Goal: Information Seeking & Learning: Learn about a topic

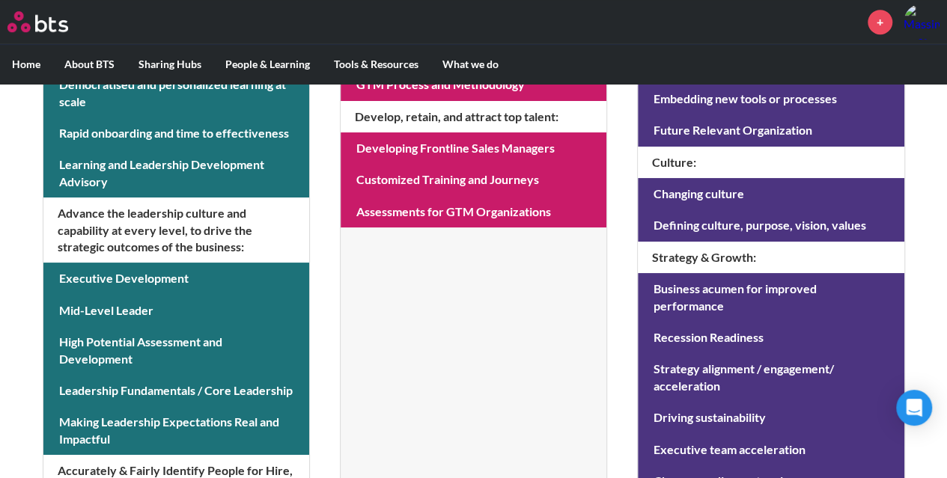
scroll to position [555, 0]
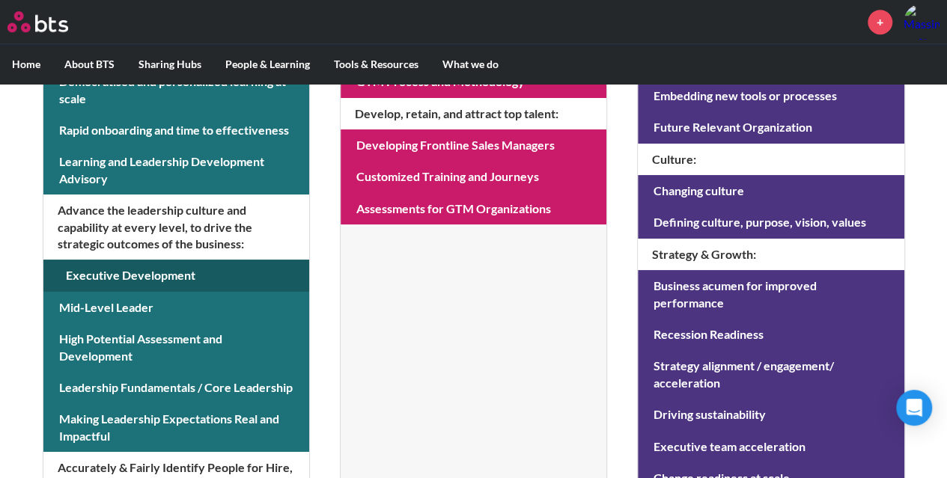
click at [162, 269] on link at bounding box center [176, 275] width 266 height 31
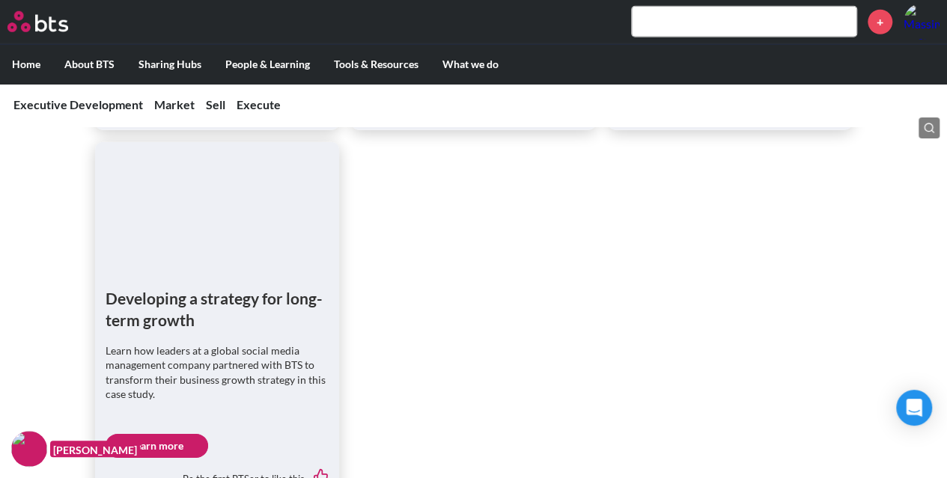
scroll to position [1829, 0]
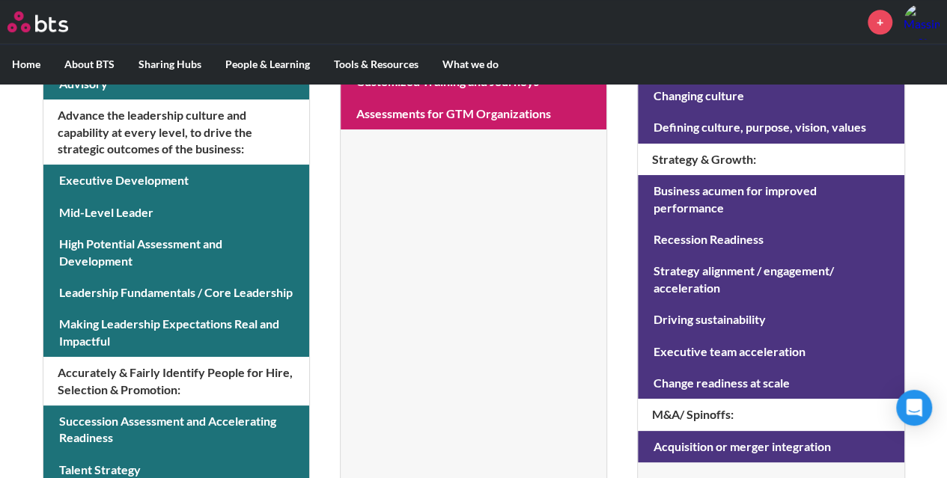
scroll to position [646, 0]
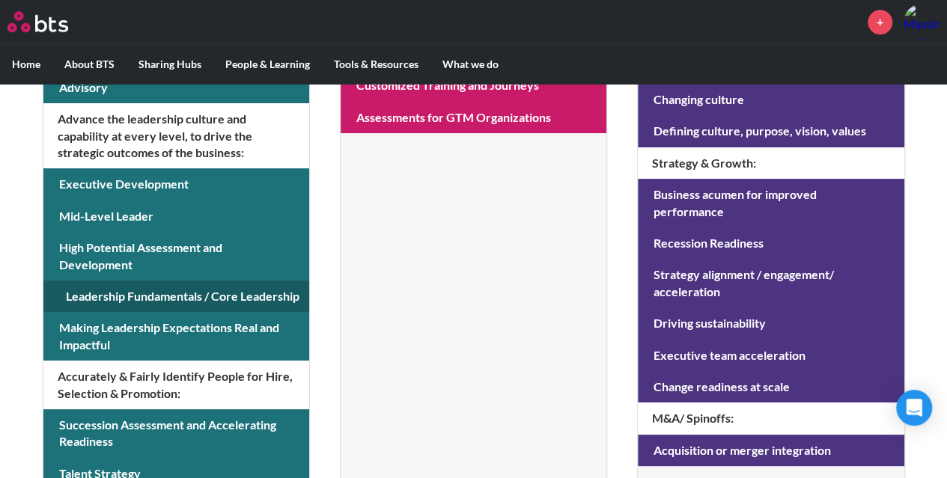
click at [219, 285] on link at bounding box center [176, 296] width 266 height 31
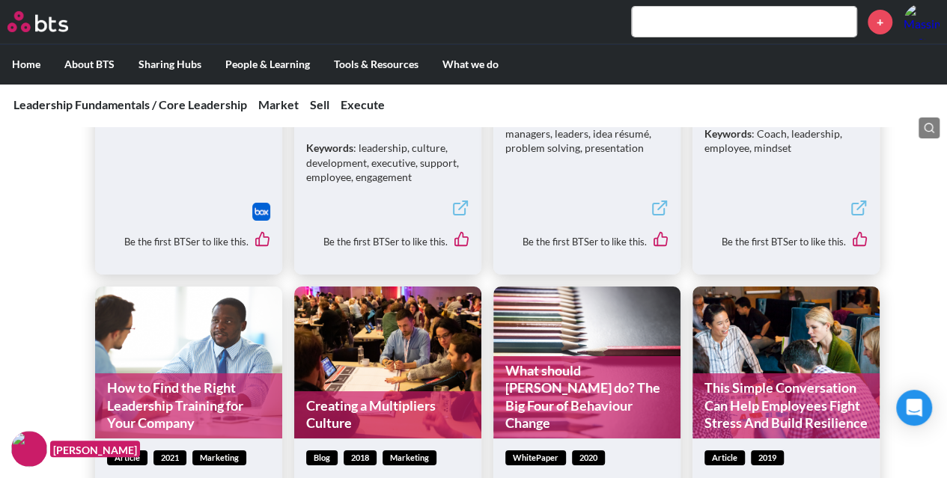
scroll to position [2568, 0]
